Goal: Information Seeking & Learning: Learn about a topic

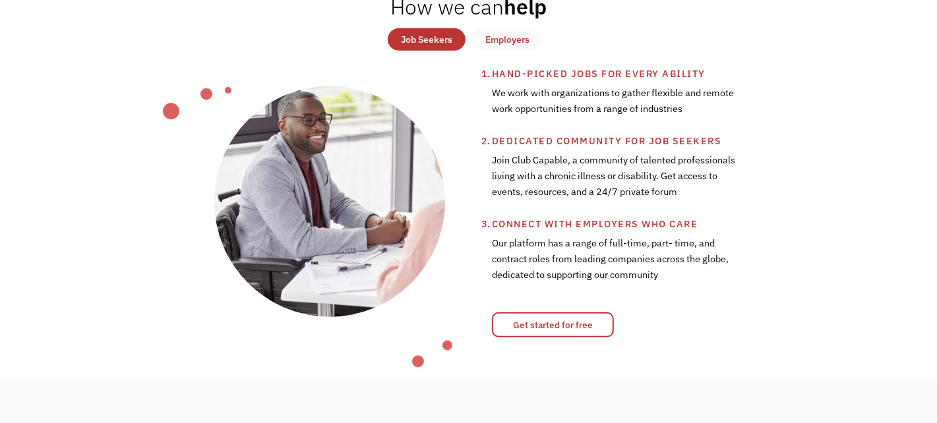
scroll to position [461, 0]
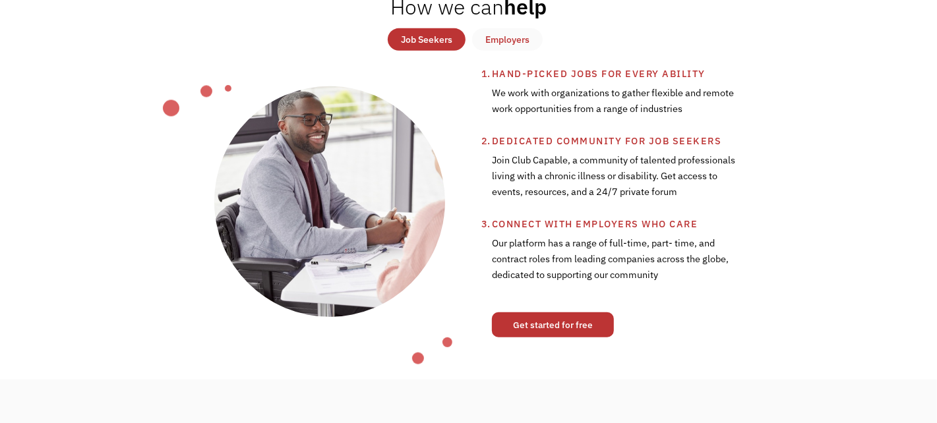
click at [566, 330] on link "Get started for free" at bounding box center [553, 325] width 122 height 25
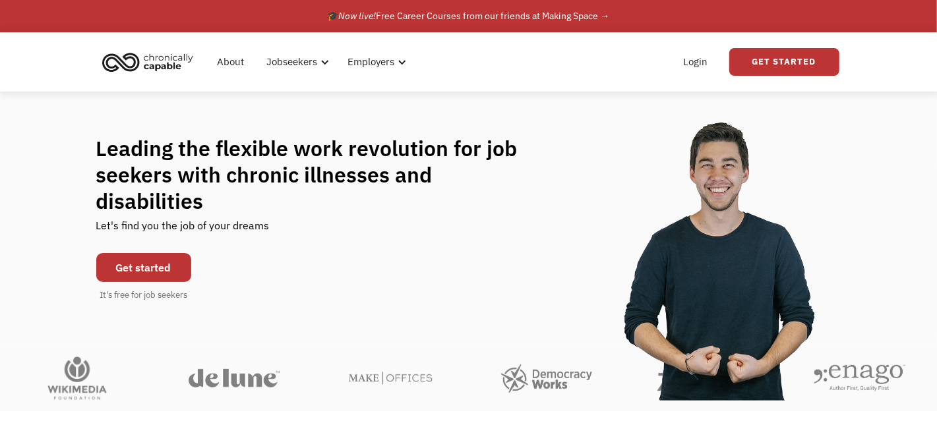
scroll to position [0, 0]
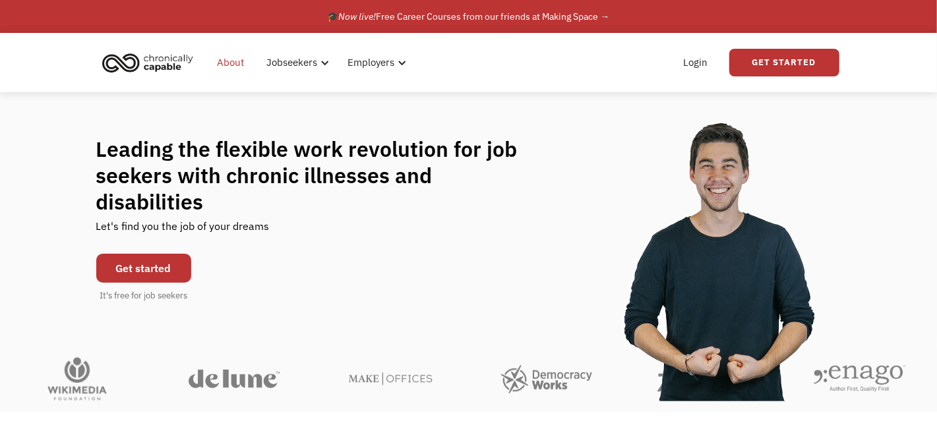
click at [232, 61] on link "About" at bounding box center [231, 63] width 43 height 42
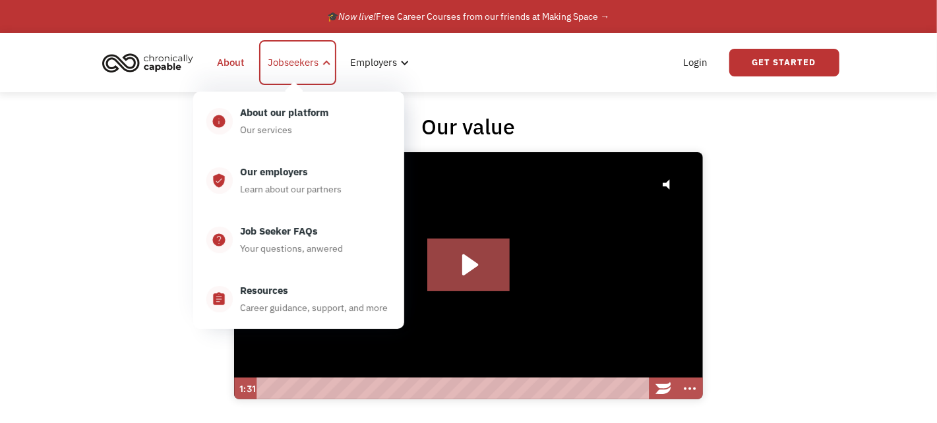
click at [297, 65] on div "Jobseekers" at bounding box center [293, 63] width 51 height 16
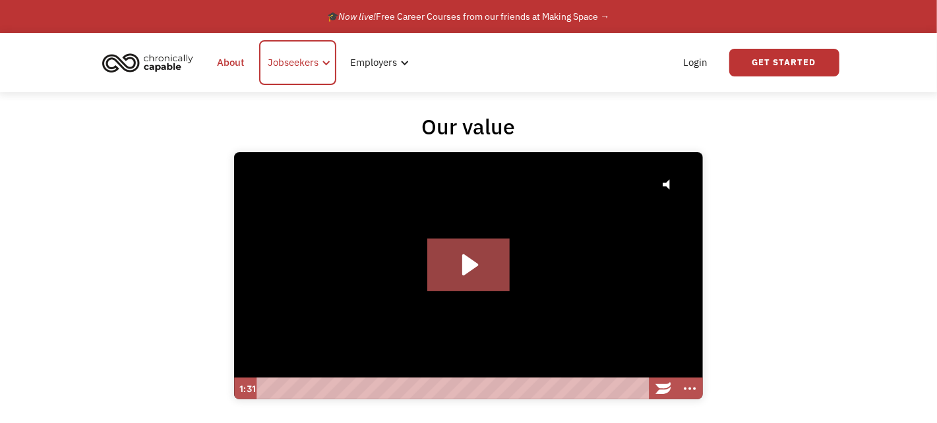
click at [308, 65] on div "Jobseekers" at bounding box center [293, 63] width 51 height 16
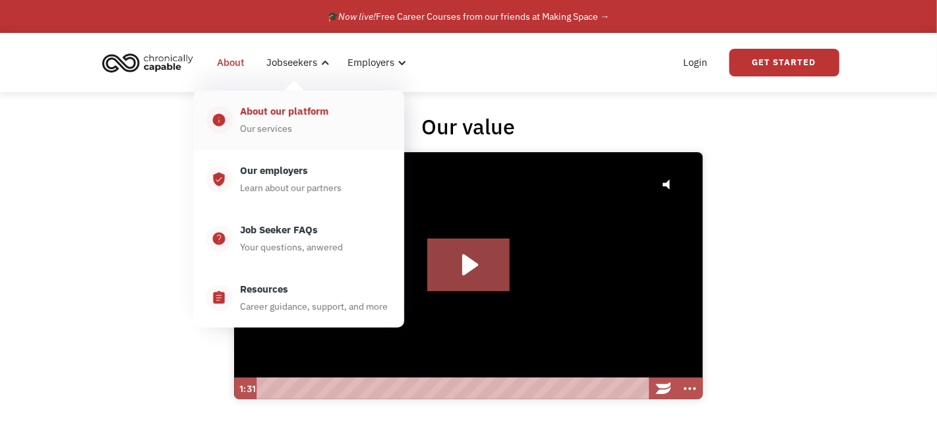
click at [309, 109] on div "About our platform" at bounding box center [285, 112] width 88 height 16
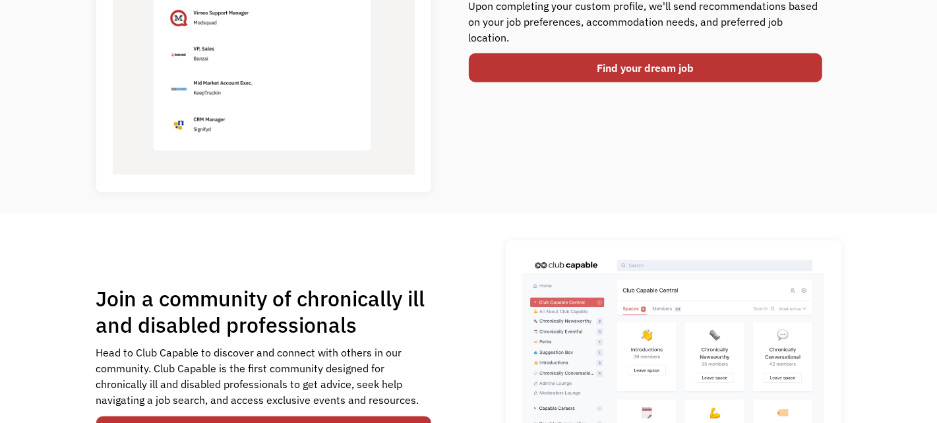
scroll to position [659, 0]
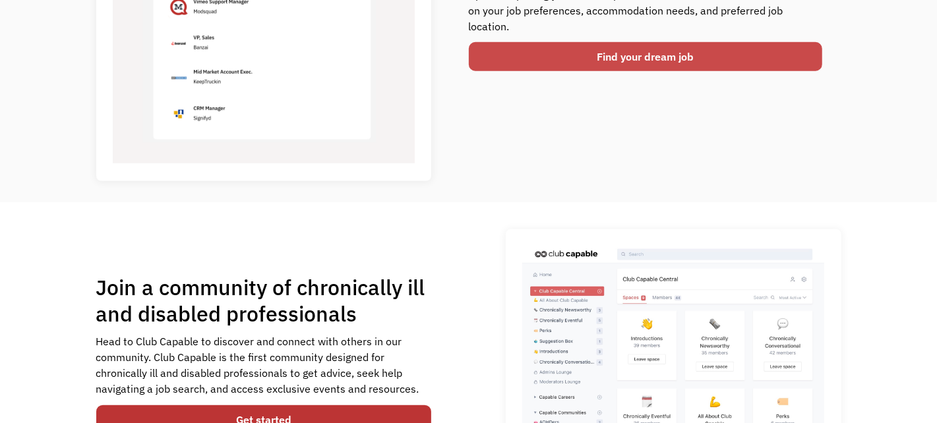
click at [640, 60] on link "Find your dream job" at bounding box center [646, 56] width 354 height 29
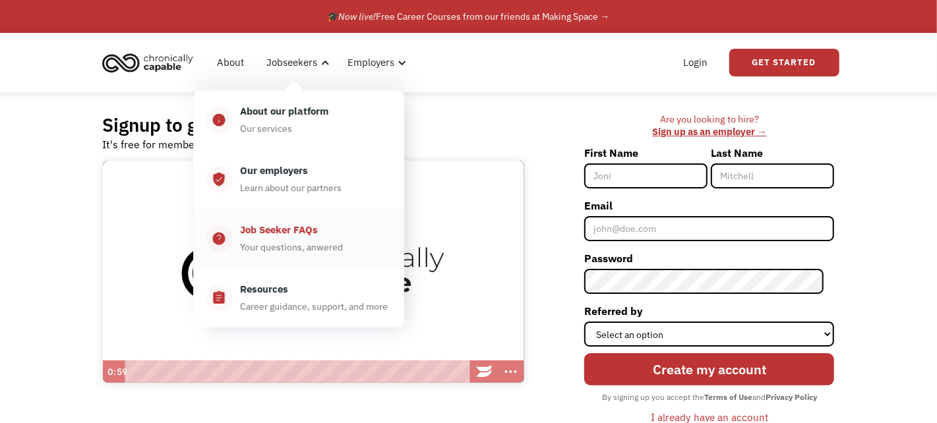
click at [294, 239] on div "Your questions, anwered" at bounding box center [292, 247] width 103 height 16
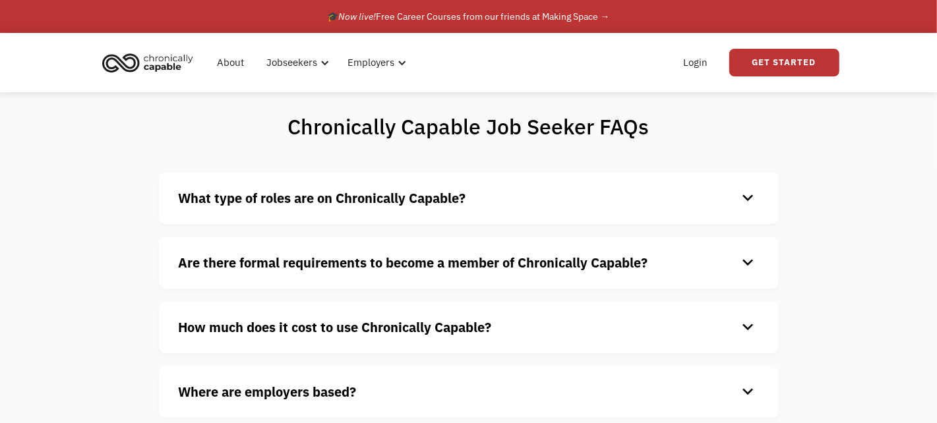
click at [323, 206] on strong "What type of roles are on Chronically Capable?" at bounding box center [322, 198] width 287 height 18
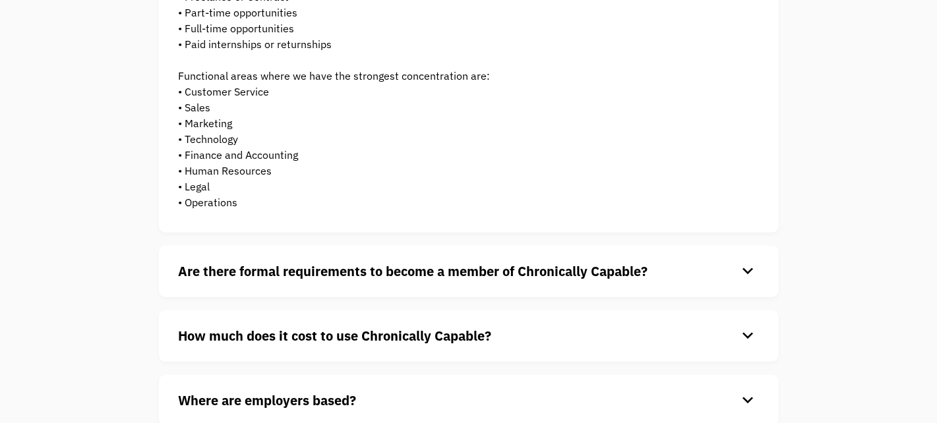
scroll to position [263, 0]
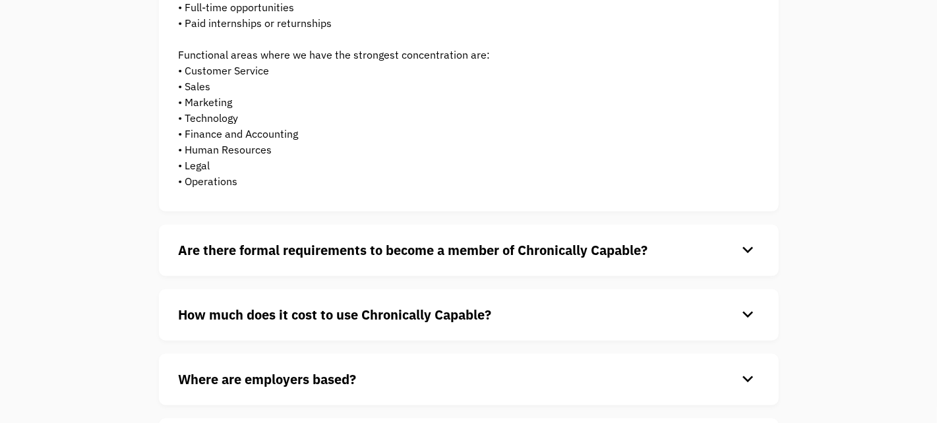
click at [289, 254] on strong "Are there formal requirements to become a member of Chronically Capable?" at bounding box center [413, 250] width 469 height 18
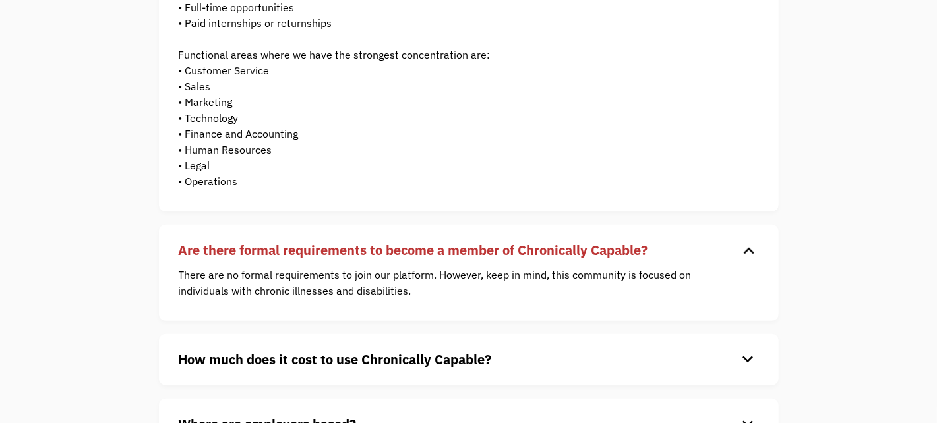
click at [294, 363] on strong "How much does it cost to use Chronically Capable?" at bounding box center [335, 360] width 313 height 18
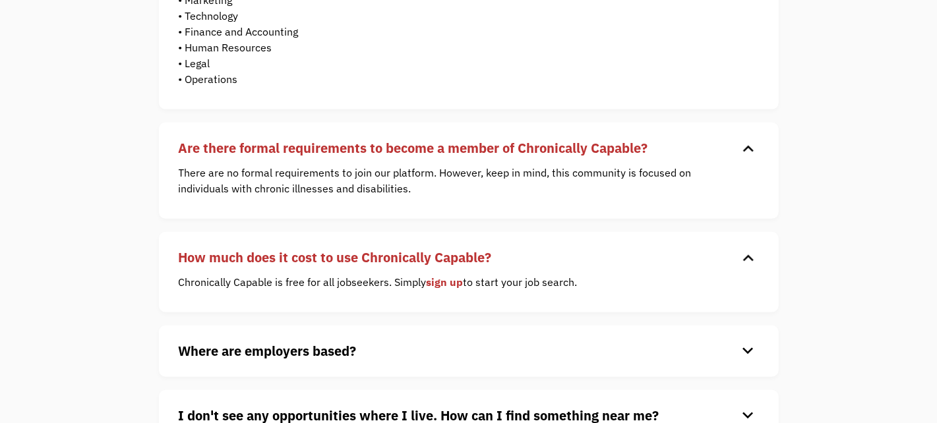
scroll to position [461, 0]
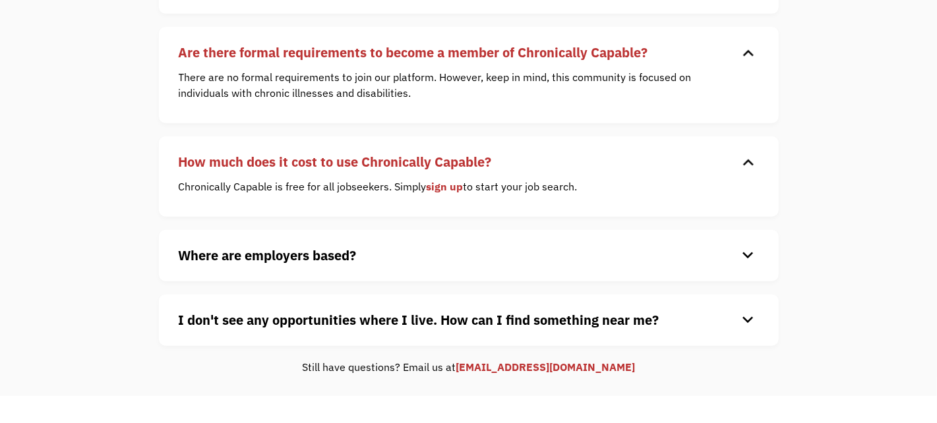
click at [367, 259] on h4 "Where are employers based?" at bounding box center [458, 256] width 559 height 20
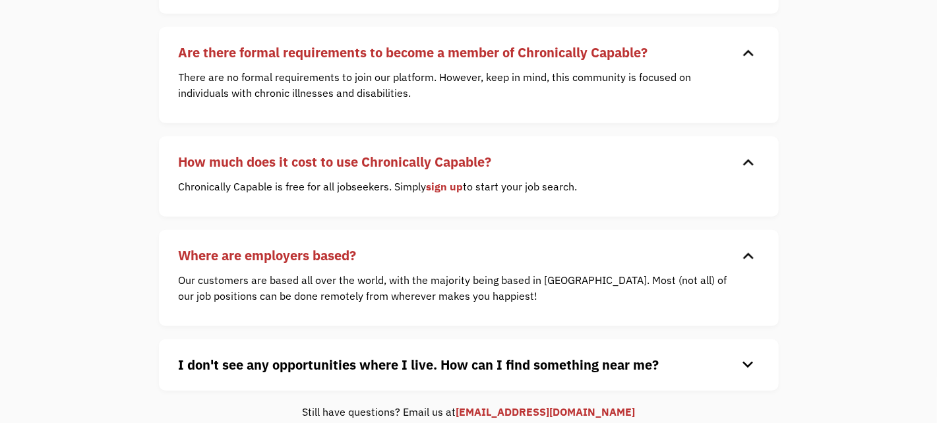
click at [389, 367] on strong "I don't see any opportunities where I live. How can I find something near me?" at bounding box center [419, 365] width 481 height 18
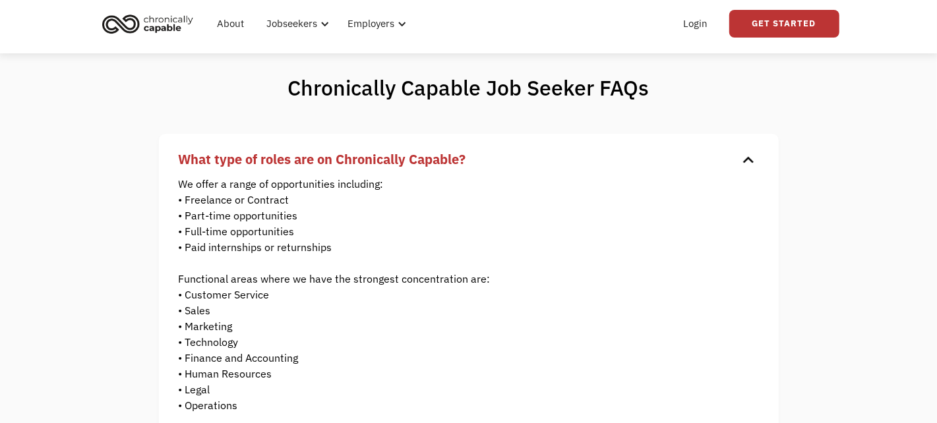
scroll to position [0, 0]
